Goal: Use online tool/utility: Utilize a website feature to perform a specific function

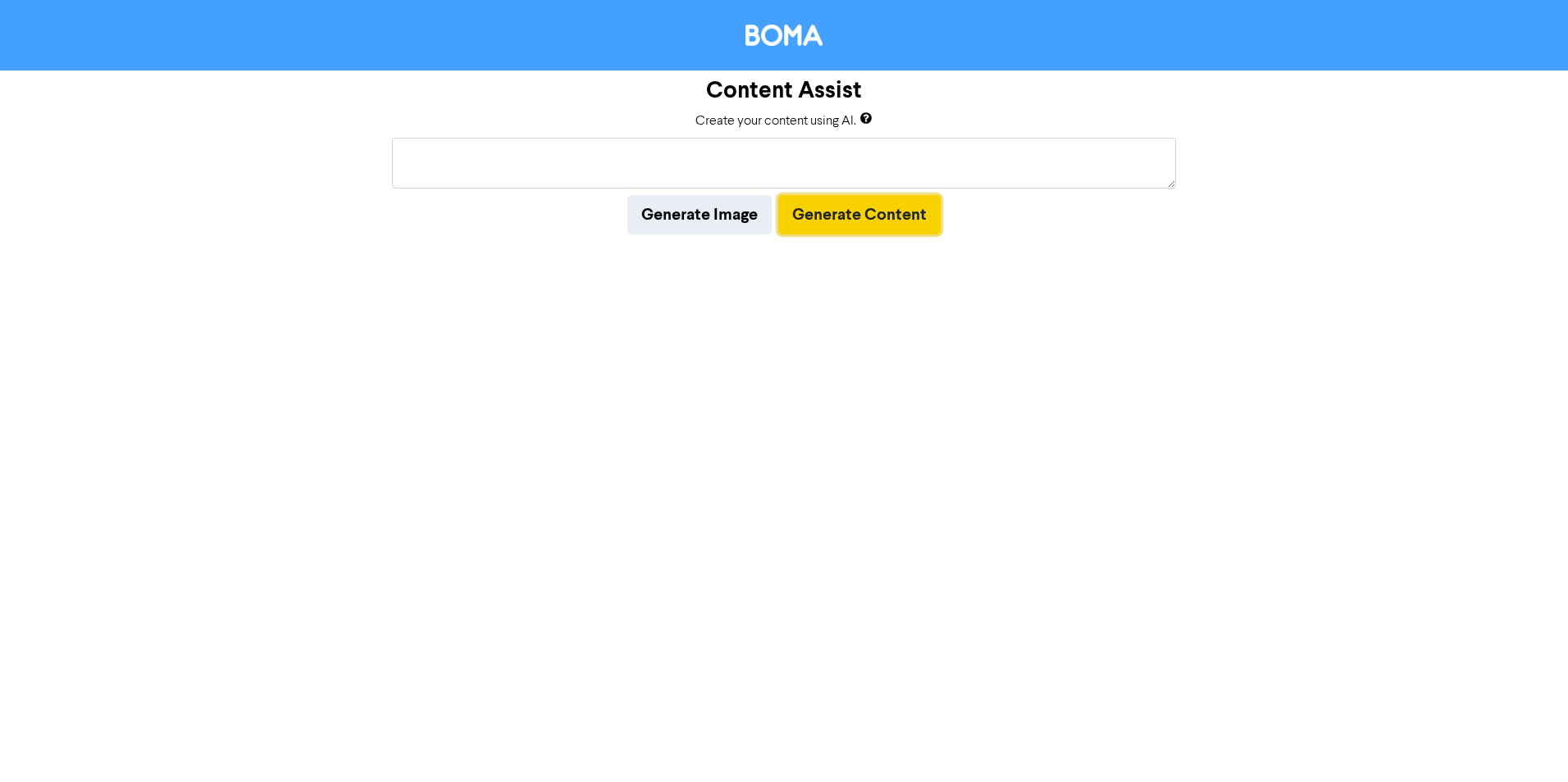
click at [799, 208] on button "Generate Content" at bounding box center [859, 215] width 163 height 40
click at [729, 160] on textarea at bounding box center [784, 164] width 784 height 51
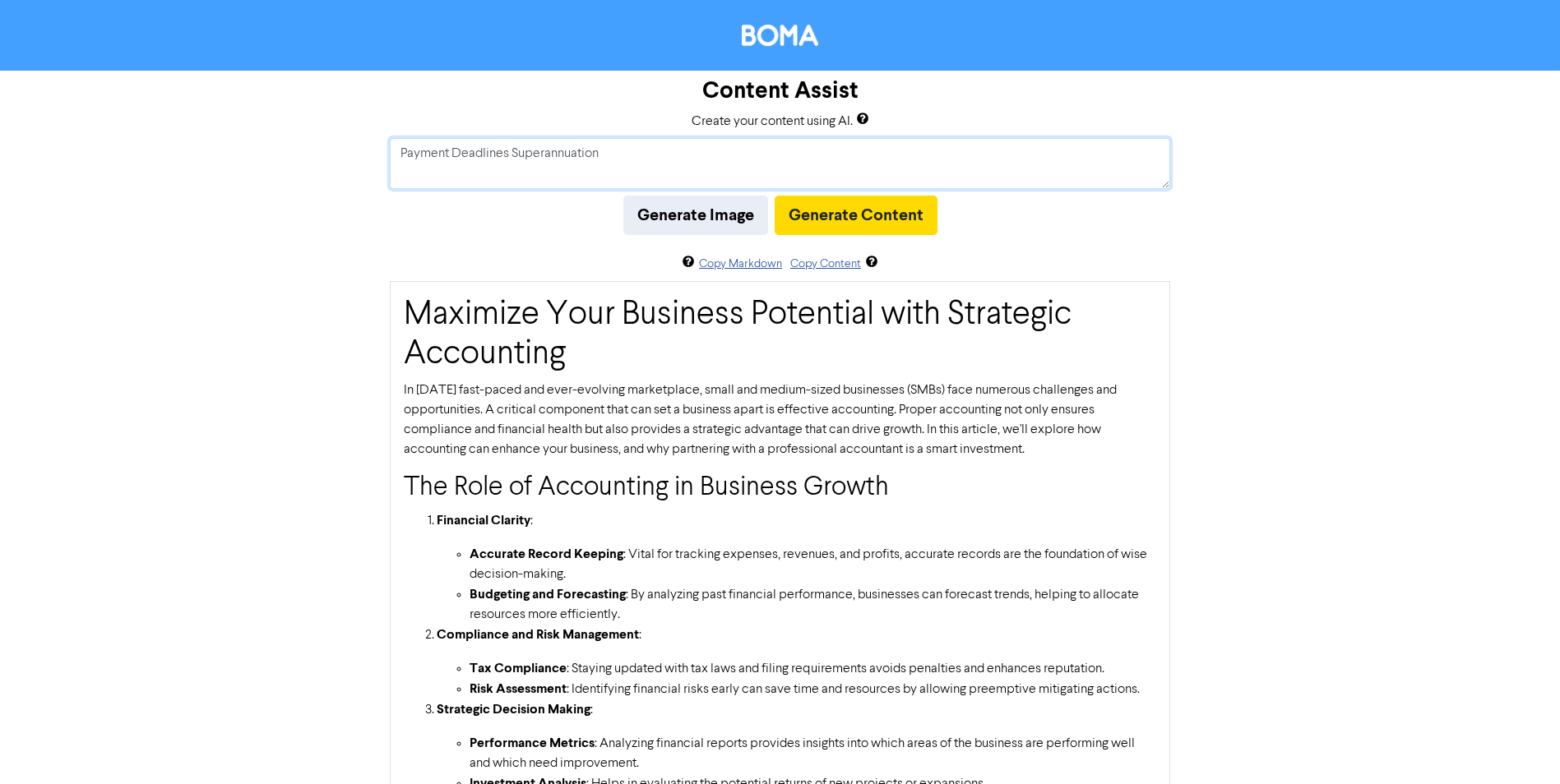
type textarea "Payment Deadlines Superannuation"
click at [833, 219] on button "Generate Content" at bounding box center [856, 215] width 163 height 40
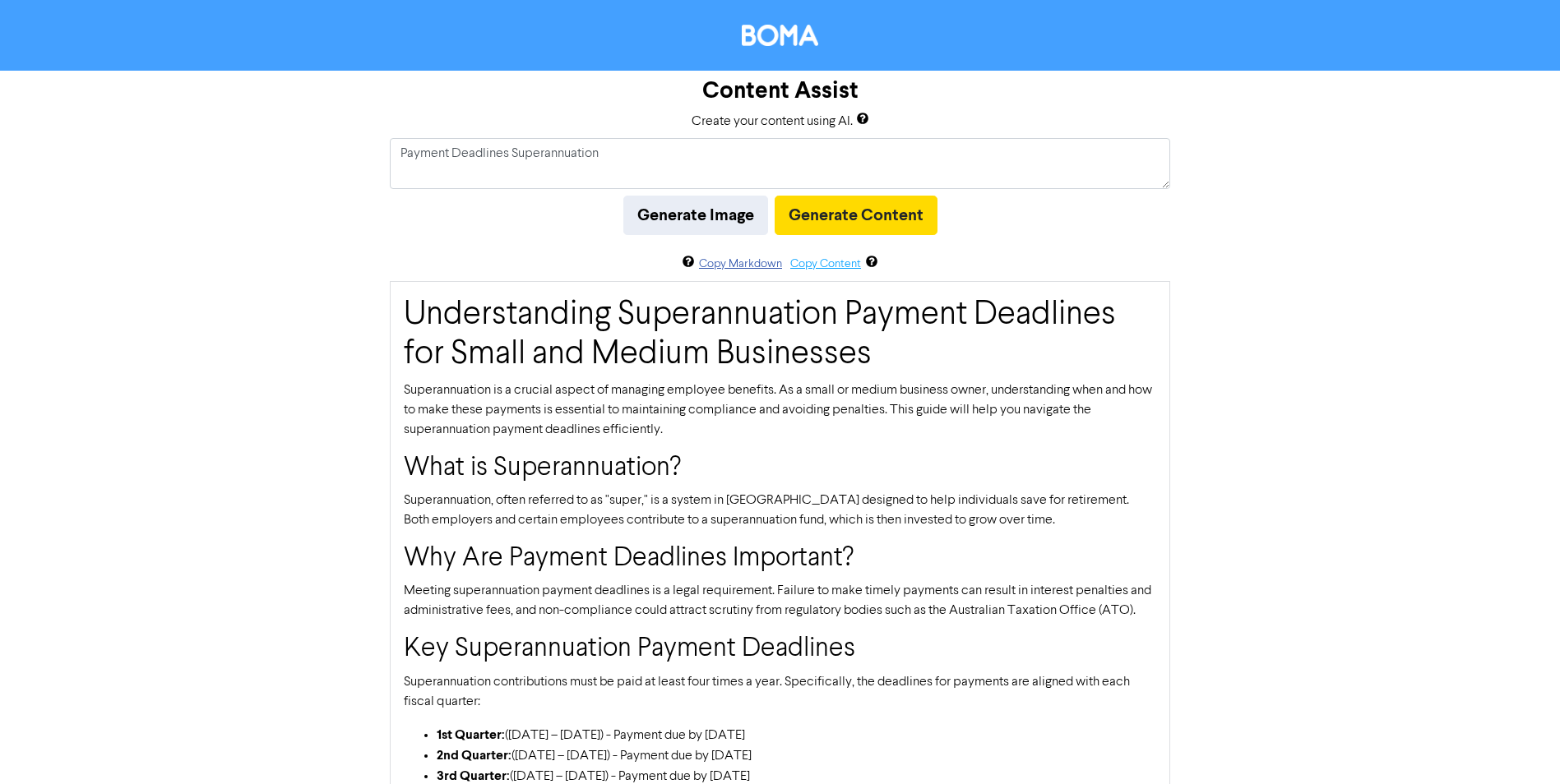
click at [826, 266] on button "Copy Content" at bounding box center [825, 264] width 72 height 19
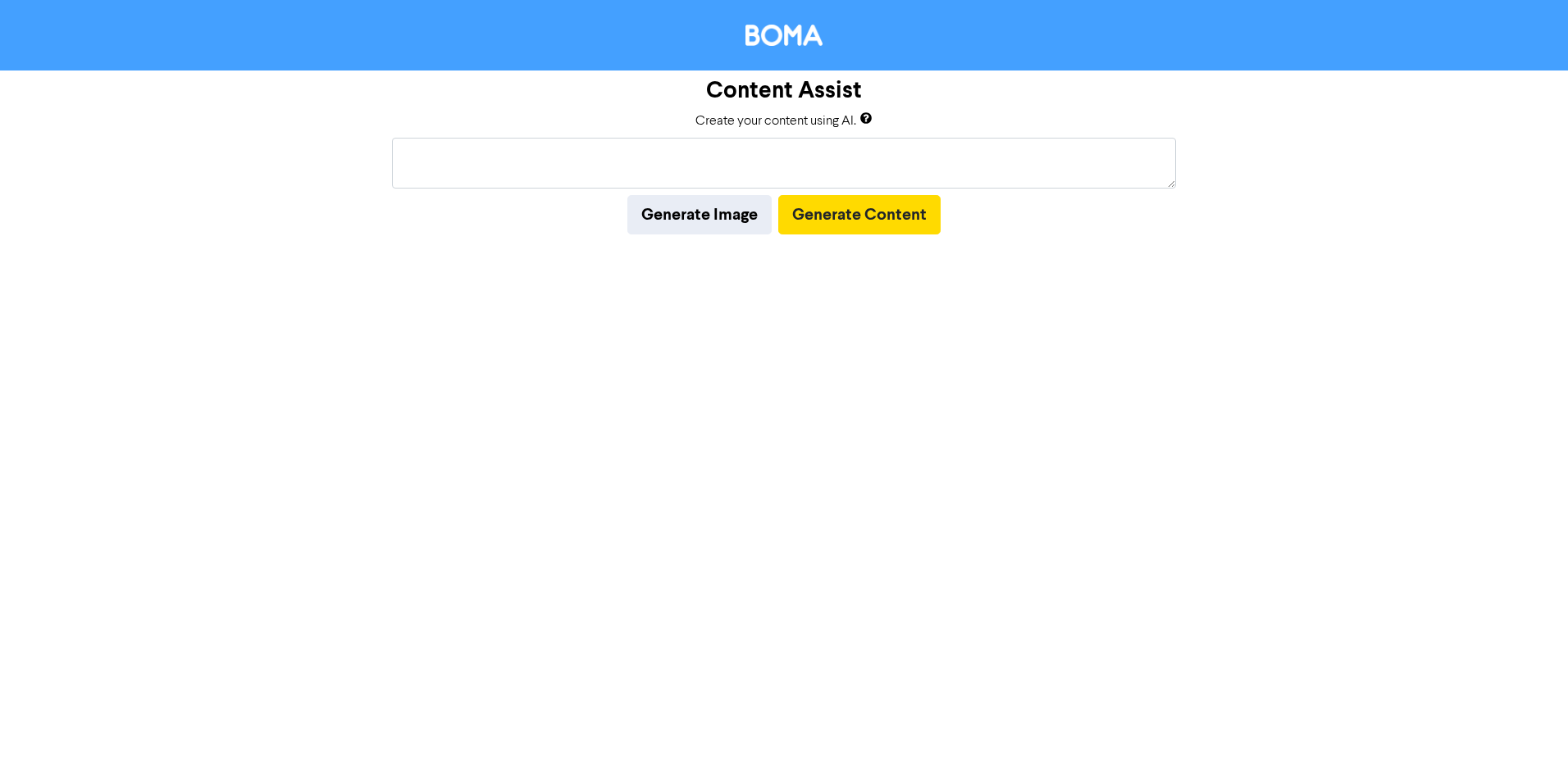
click at [744, 158] on textarea at bounding box center [784, 164] width 784 height 51
type textarea "Superannuation Obligations"
click at [825, 208] on button "Generate Content" at bounding box center [859, 215] width 163 height 40
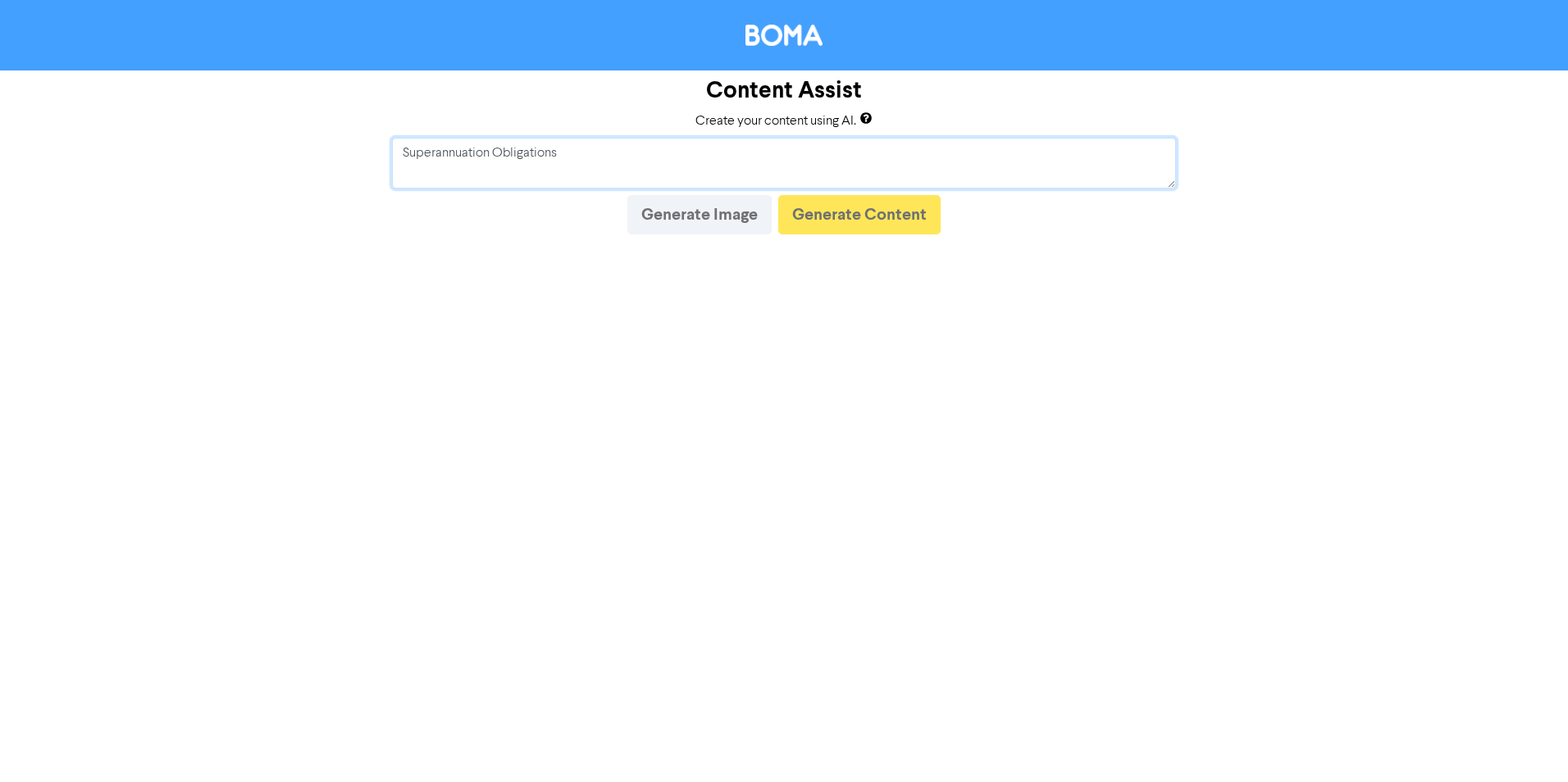
click at [573, 153] on textarea "Superannuation Obligations" at bounding box center [784, 164] width 784 height 51
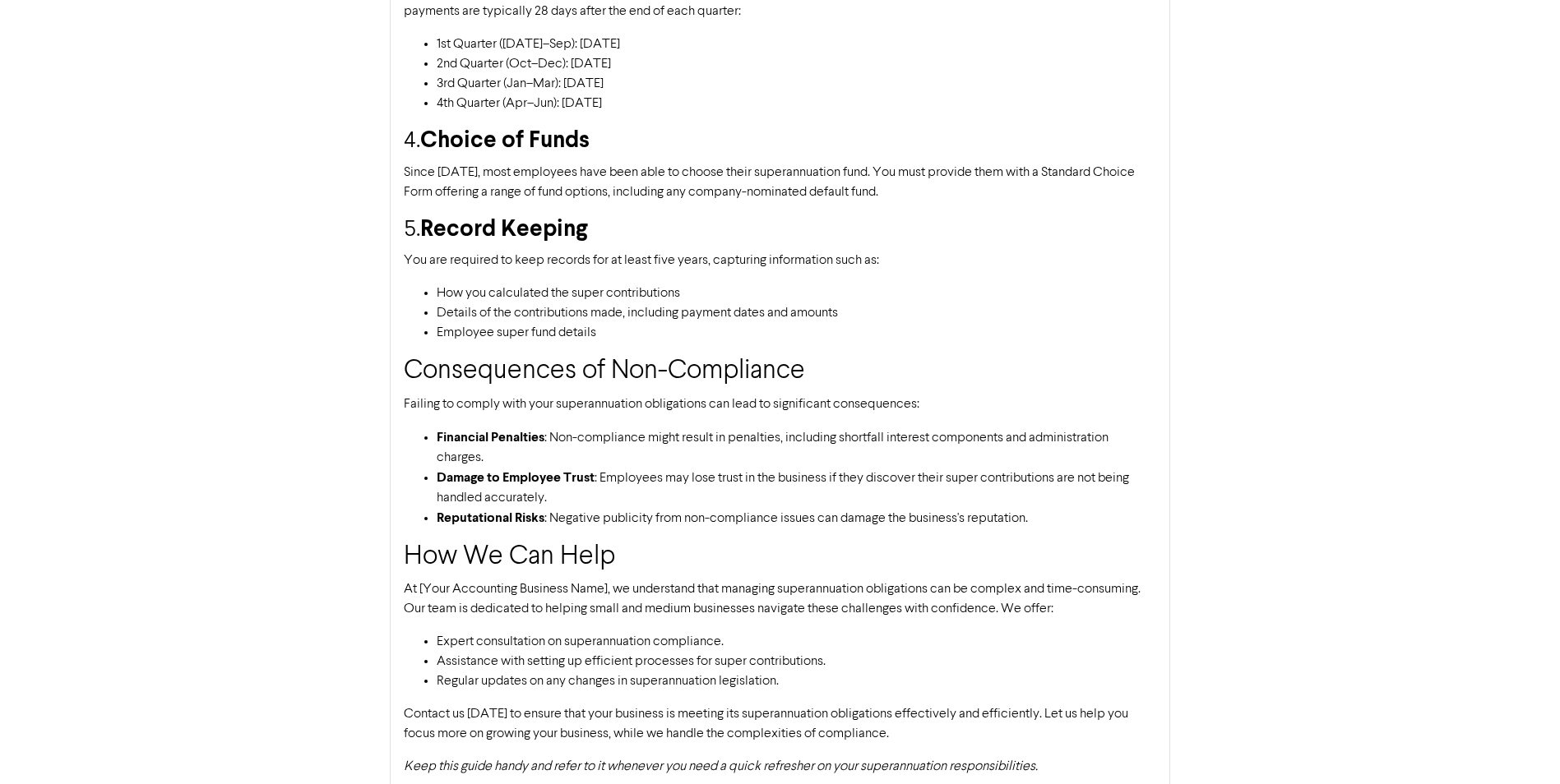
scroll to position [906, 0]
click at [482, 578] on p "At [Your Accounting Business Name], we understand that managing superannuation …" at bounding box center [780, 598] width 753 height 40
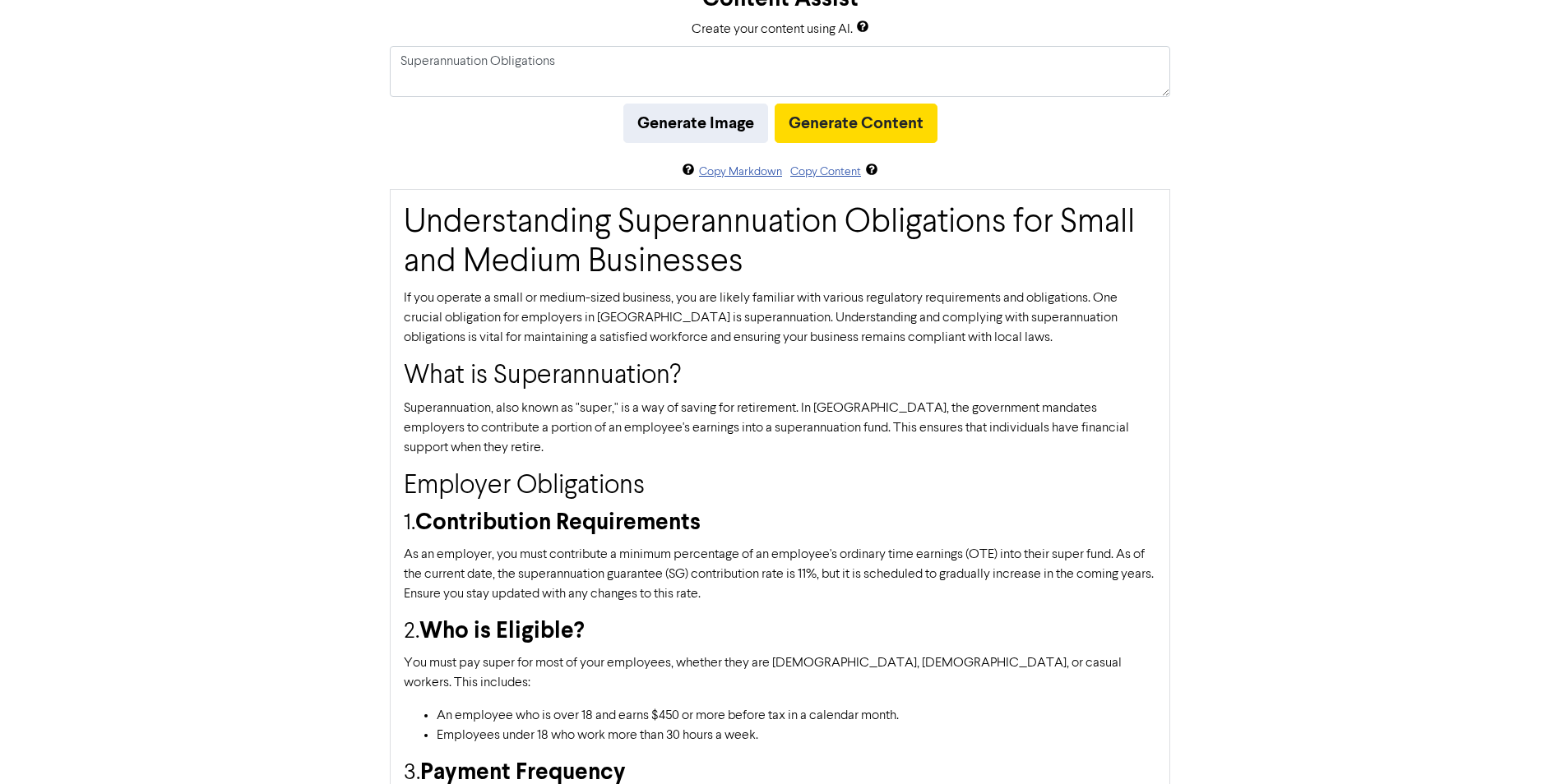
scroll to position [82, 0]
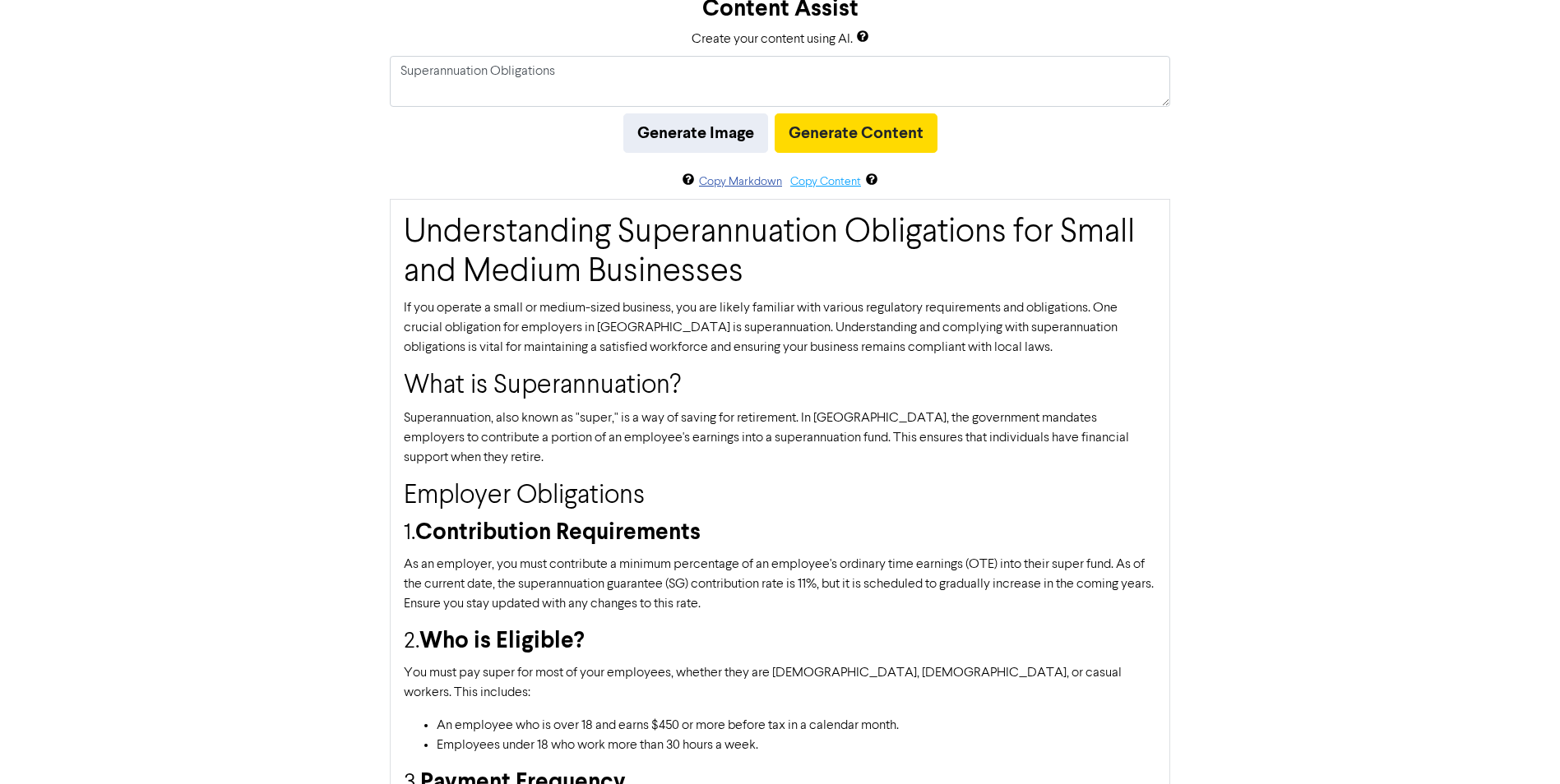
drag, startPoint x: 822, startPoint y: 182, endPoint x: 801, endPoint y: 184, distance: 21.1
click at [801, 184] on button "Copy Content" at bounding box center [825, 182] width 72 height 19
click at [814, 185] on button "Copy Content" at bounding box center [825, 182] width 72 height 19
click at [821, 185] on button "Copy Content" at bounding box center [825, 182] width 72 height 19
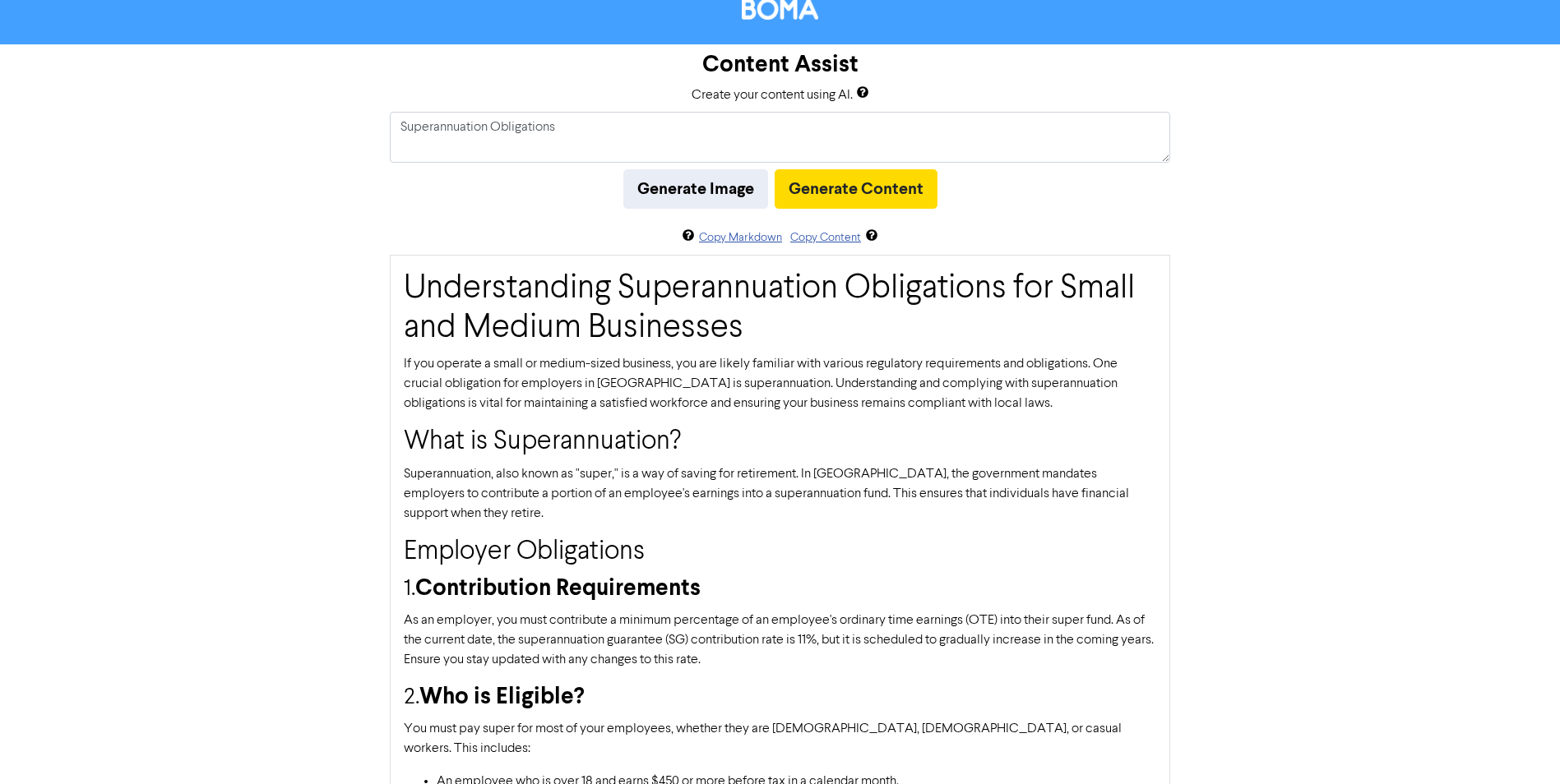
scroll to position [0, 0]
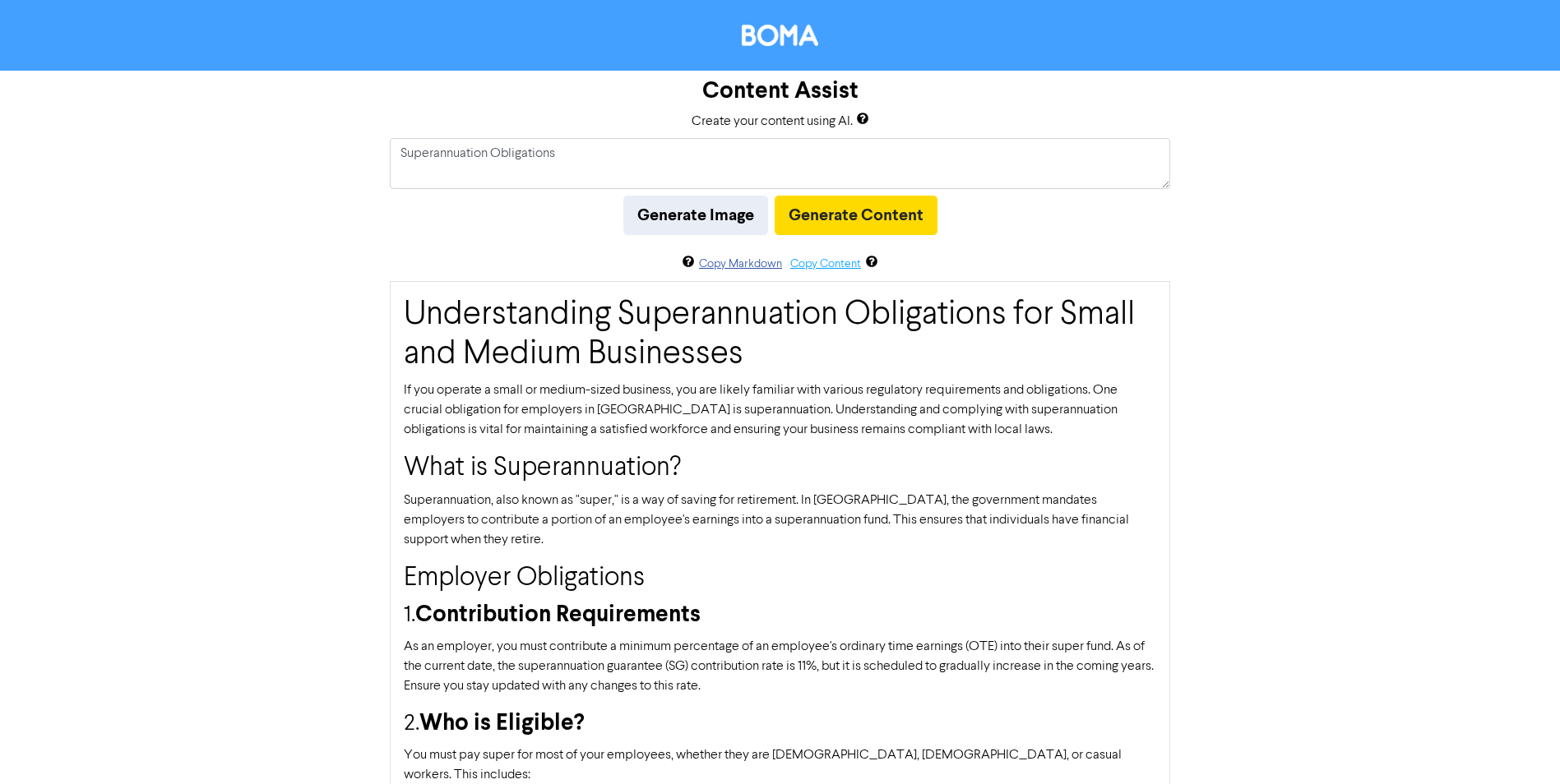
click at [820, 267] on button "Copy Content" at bounding box center [825, 264] width 72 height 19
drag, startPoint x: 816, startPoint y: 264, endPoint x: 809, endPoint y: 303, distance: 39.6
click at [809, 303] on h1 "Understanding Superannuation Obligations for Small and Medium Businesses" at bounding box center [780, 334] width 753 height 79
drag, startPoint x: 809, startPoint y: 303, endPoint x: 805, endPoint y: 266, distance: 37.2
click at [805, 266] on button "Copy Content" at bounding box center [825, 264] width 72 height 19
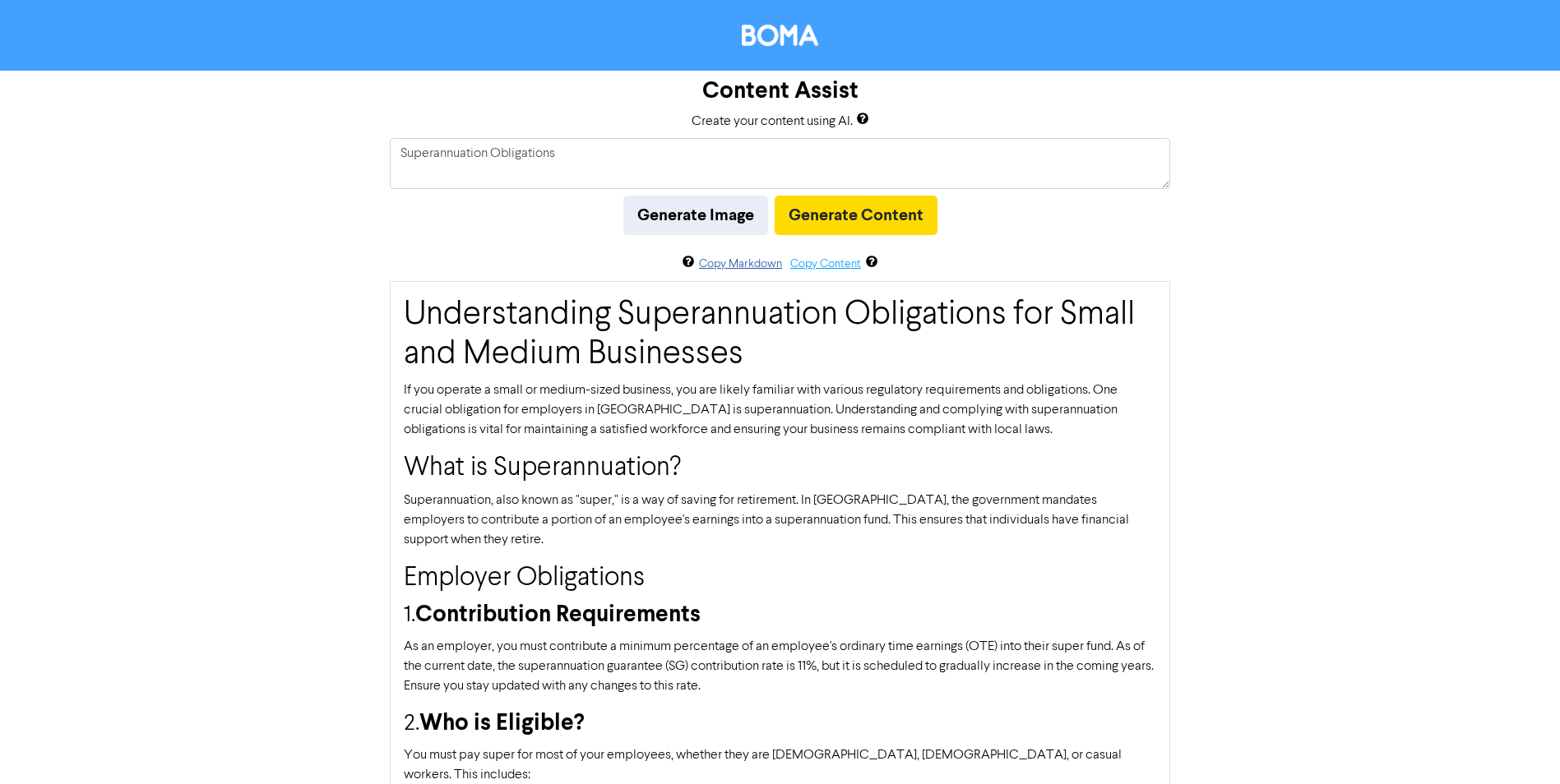
drag, startPoint x: 806, startPoint y: 267, endPoint x: 797, endPoint y: 265, distance: 9.2
click at [797, 265] on button "Copy Content" at bounding box center [825, 264] width 72 height 19
click at [825, 265] on button "Copy Content" at bounding box center [825, 264] width 72 height 19
click at [830, 267] on button "Copy Content" at bounding box center [825, 264] width 72 height 19
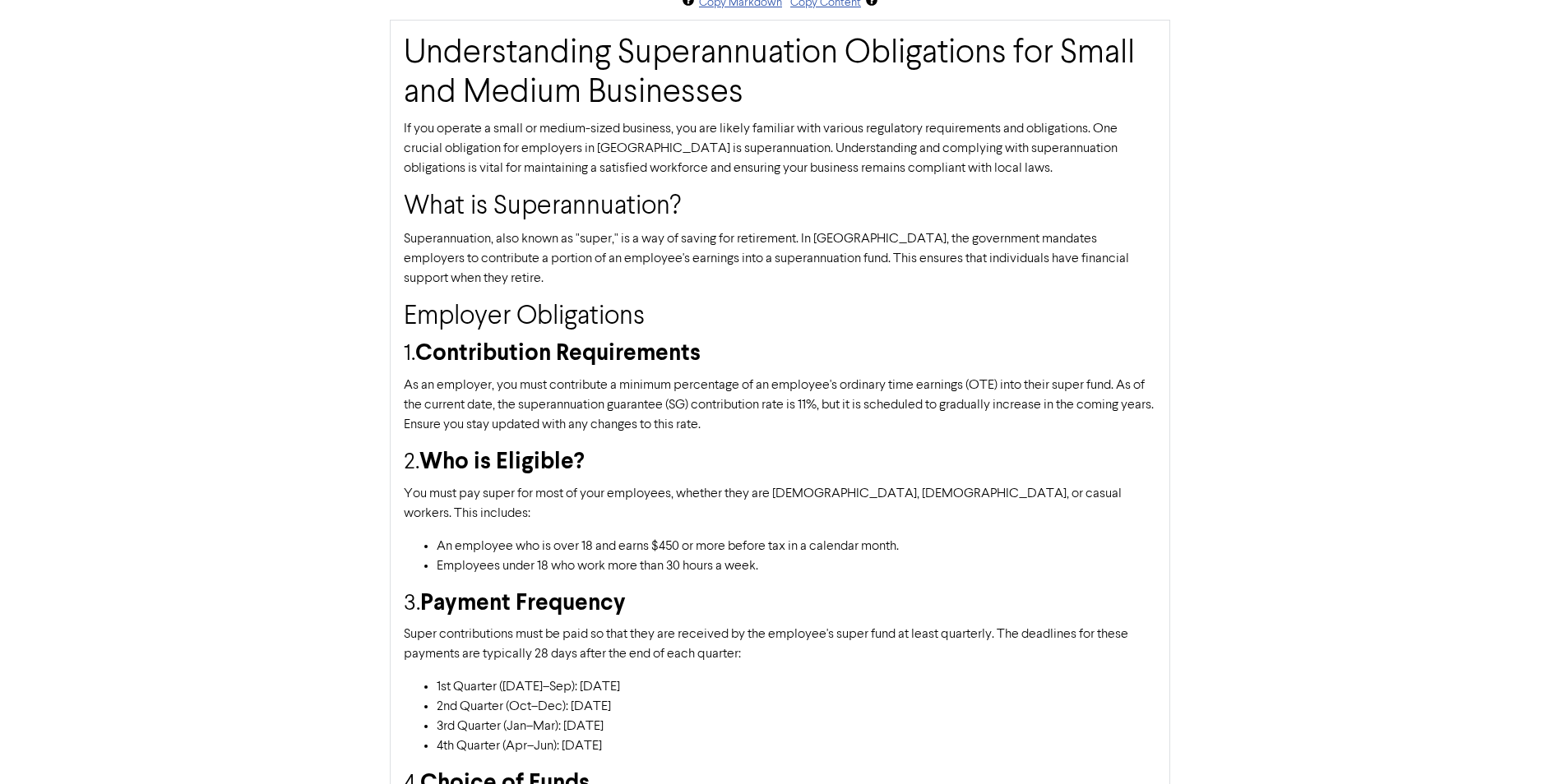
scroll to position [248, 0]
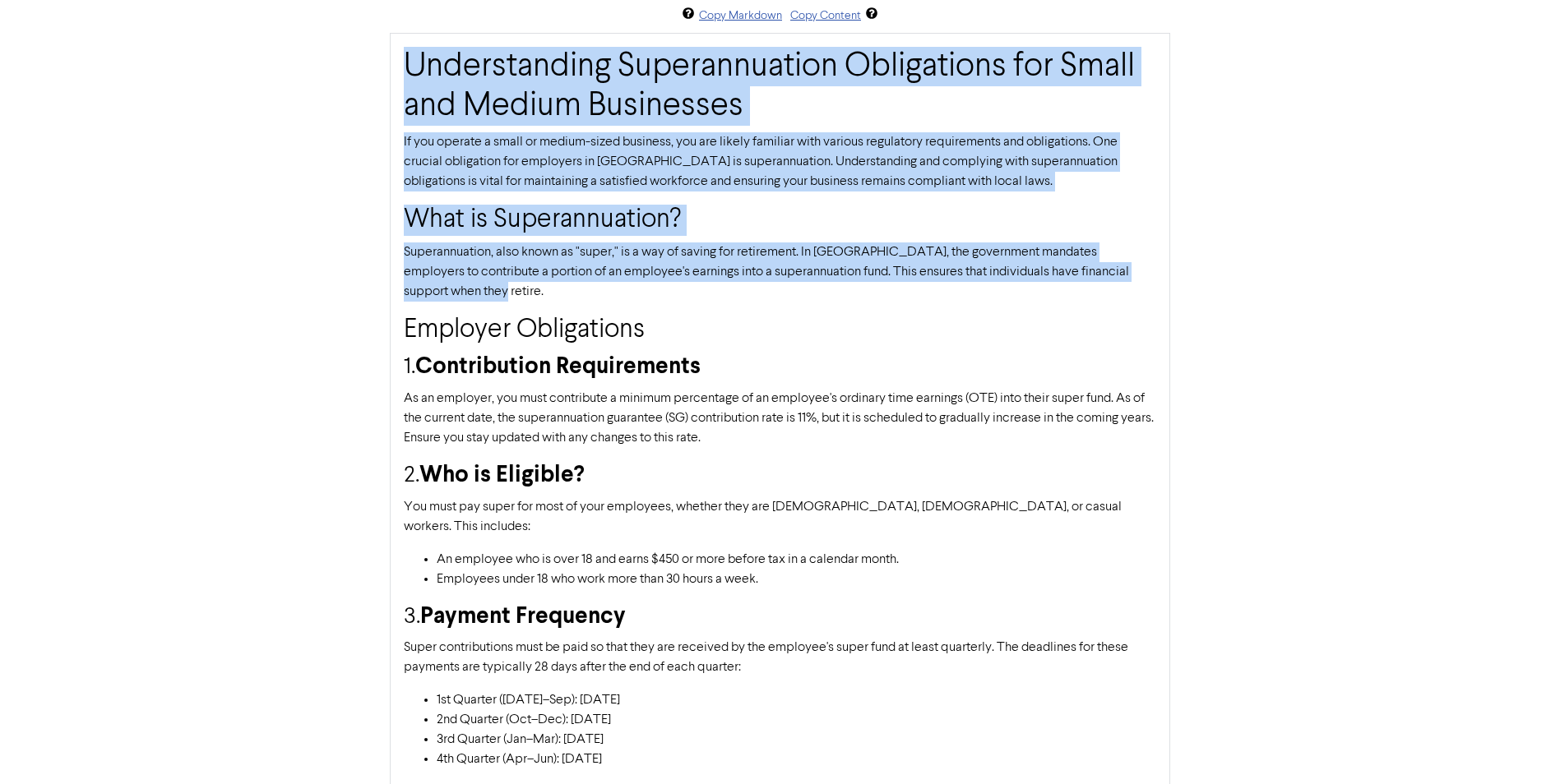
drag, startPoint x: 397, startPoint y: 41, endPoint x: 1100, endPoint y: 296, distance: 747.8
click at [1100, 296] on div "Understanding Superannuation Obligations for Small and Medium Businesses If you…" at bounding box center [780, 747] width 780 height 1428
copy div "Understanding Superannuation Obligations for Small and Medium Businesses If you…"
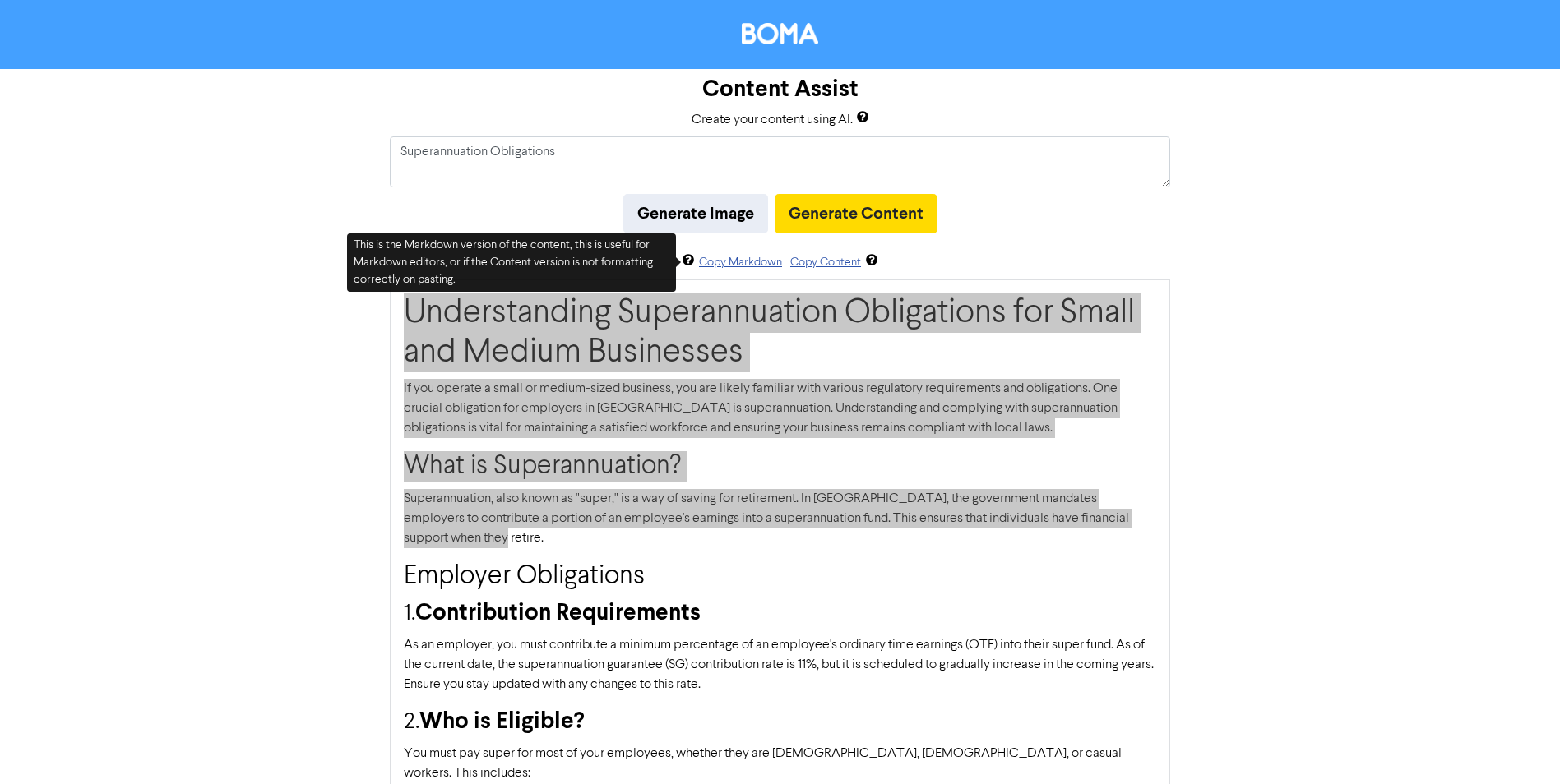
scroll to position [0, 0]
